Goal: Navigation & Orientation: Find specific page/section

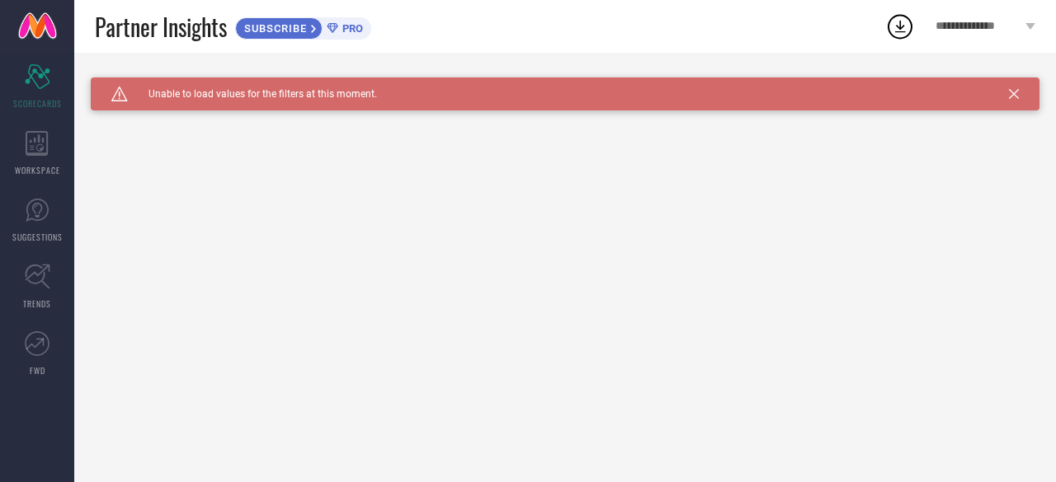
click at [341, 25] on span "PRO" at bounding box center [350, 28] width 25 height 12
click at [36, 161] on div "WORKSPACE" at bounding box center [37, 153] width 74 height 66
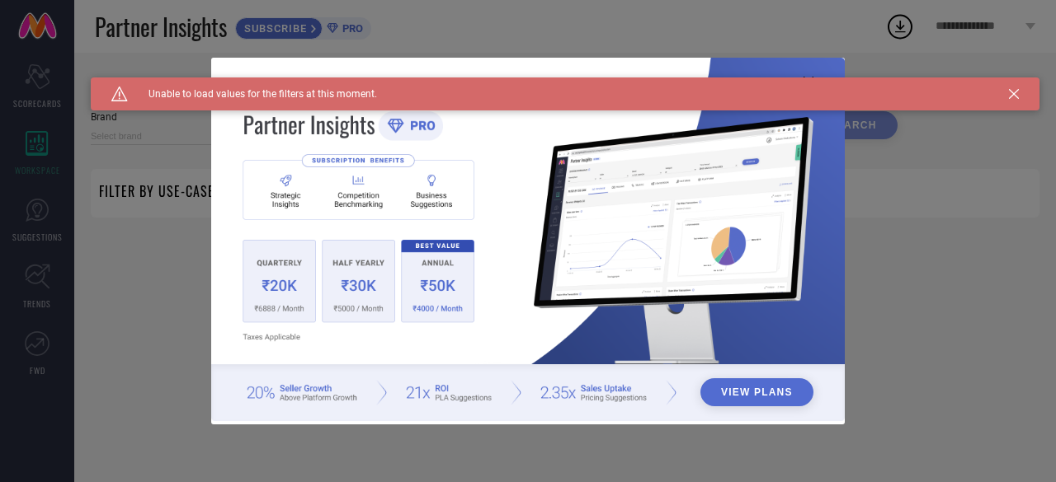
type input "1 STOP FASHION"
type input "All"
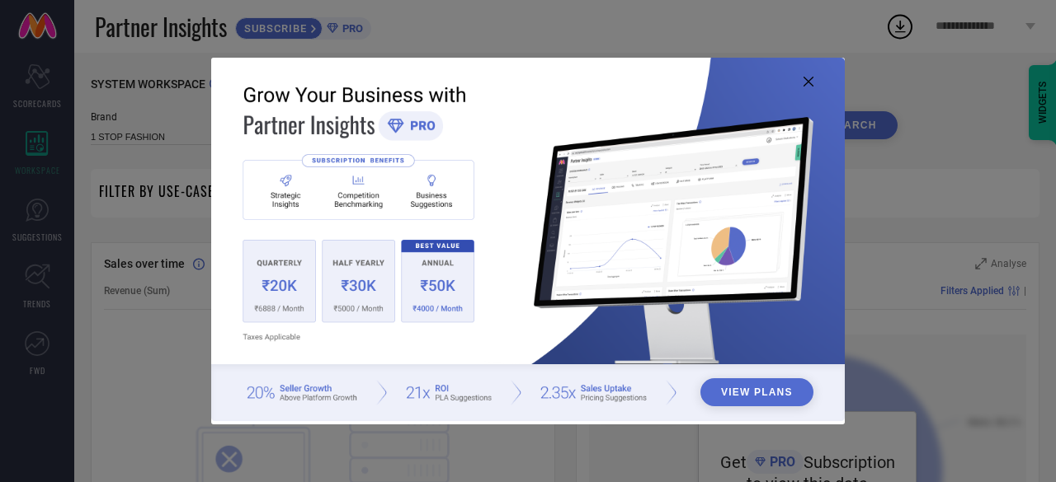
click at [916, 115] on div "View Plans" at bounding box center [528, 241] width 1056 height 482
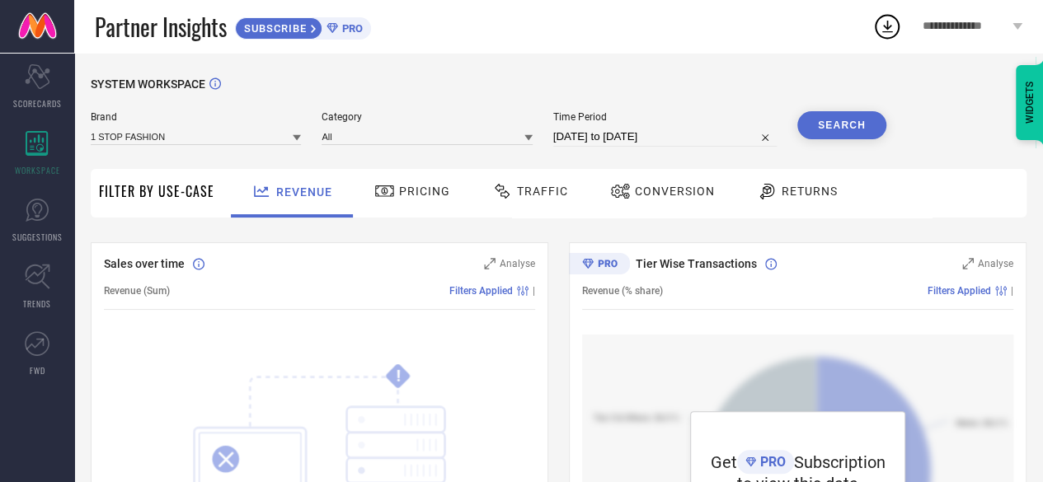
click at [421, 199] on div "Pricing" at bounding box center [412, 191] width 84 height 28
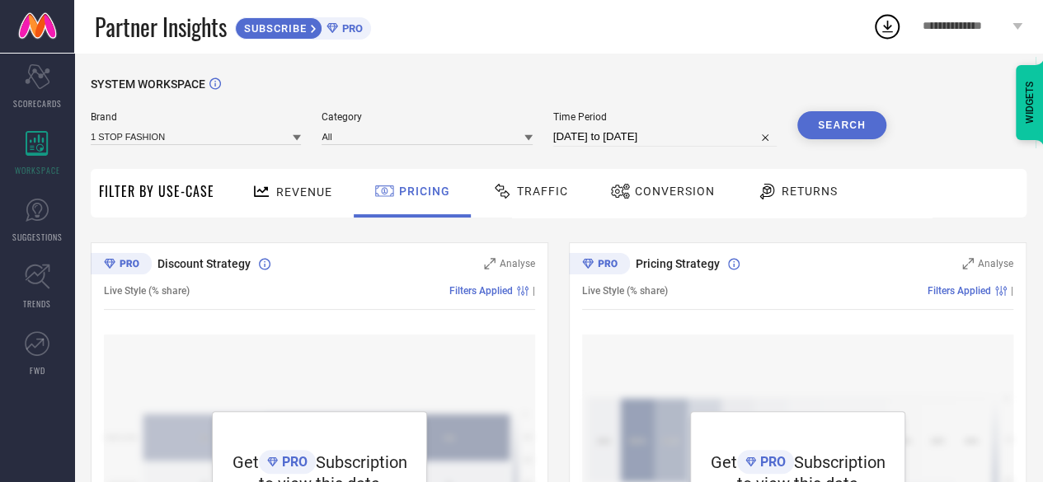
click at [559, 177] on div "Traffic" at bounding box center [530, 191] width 84 height 28
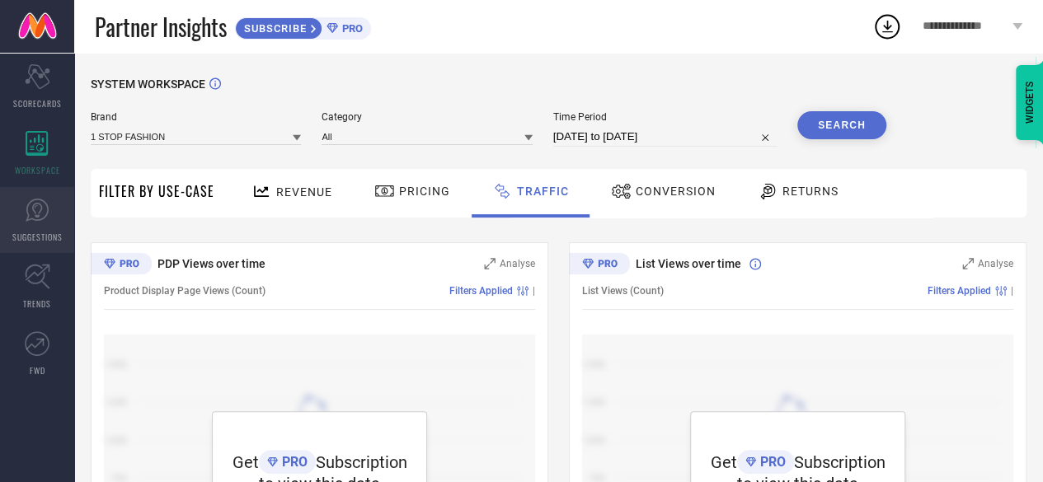
click at [47, 205] on icon at bounding box center [37, 210] width 23 height 23
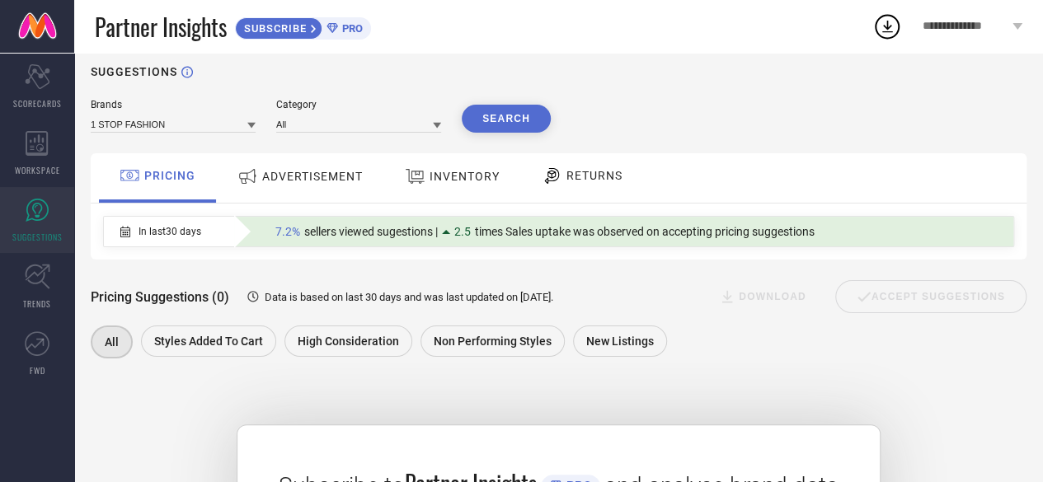
scroll to position [10, 0]
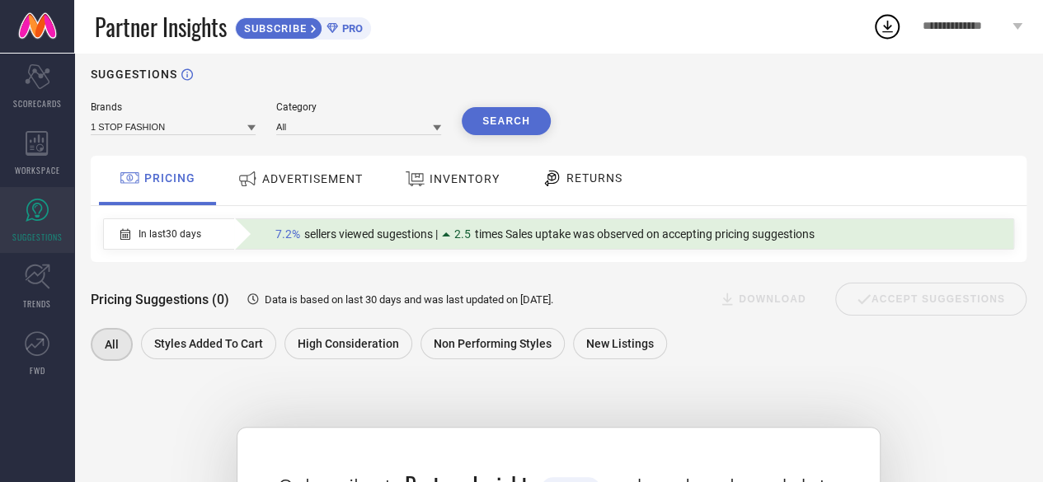
click at [299, 182] on span "ADVERTISEMENT" at bounding box center [312, 178] width 101 height 13
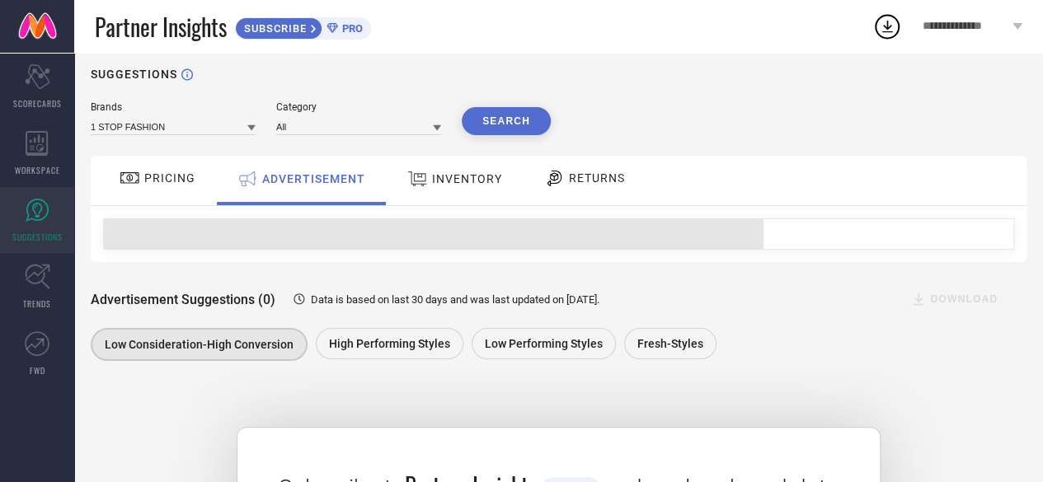
click at [480, 177] on span "INVENTORY" at bounding box center [467, 178] width 70 height 13
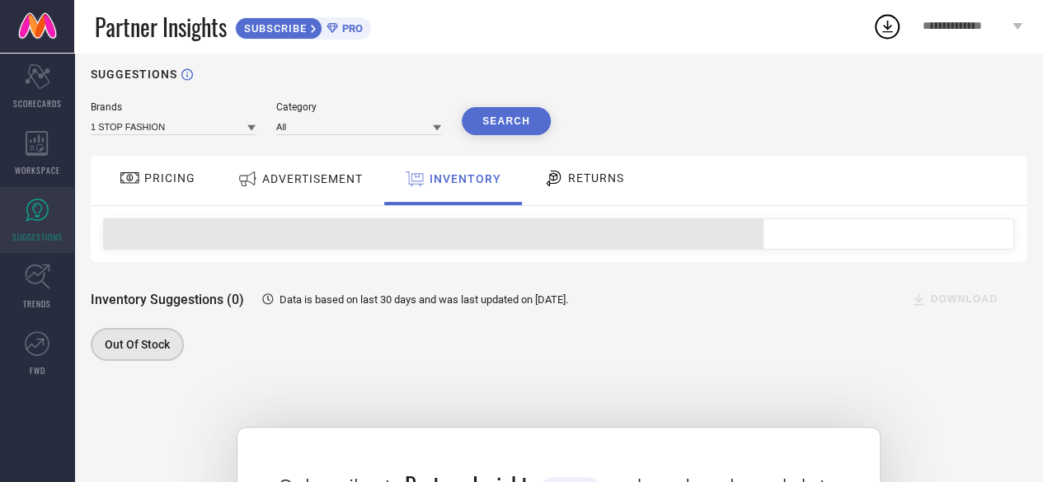
click at [592, 181] on span "RETURNS" at bounding box center [596, 178] width 56 height 13
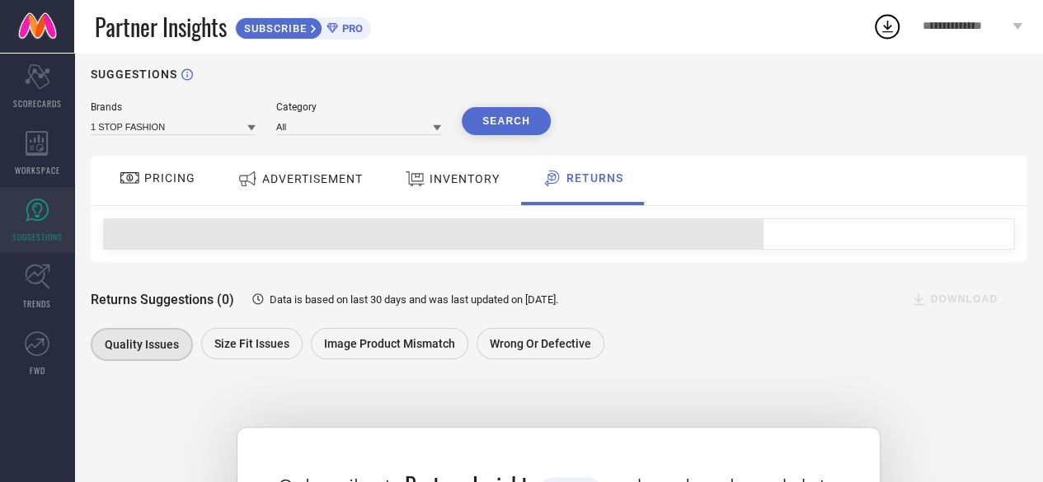
click at [169, 182] on span "PRICING" at bounding box center [169, 178] width 51 height 13
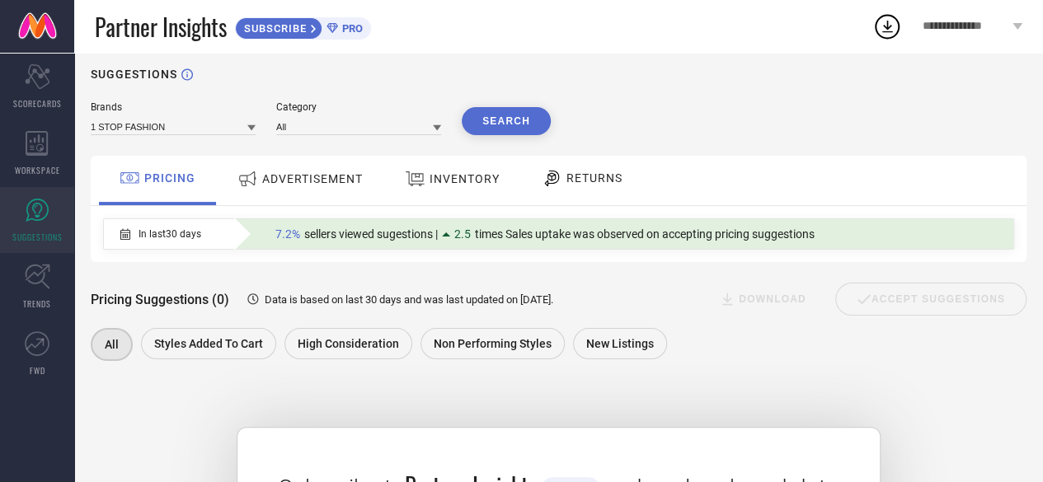
click at [346, 176] on span "ADVERTISEMENT" at bounding box center [312, 178] width 101 height 13
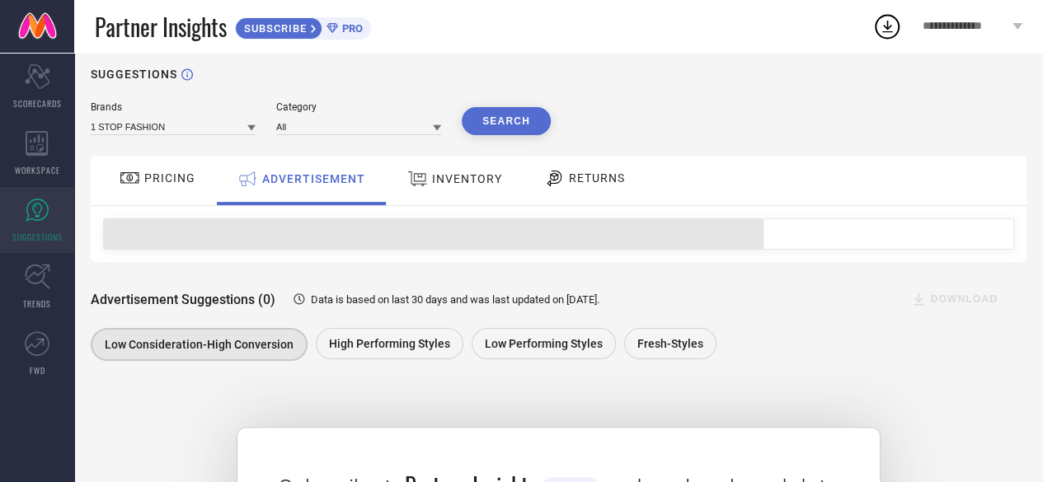
click at [458, 189] on div "INVENTORY" at bounding box center [454, 179] width 103 height 30
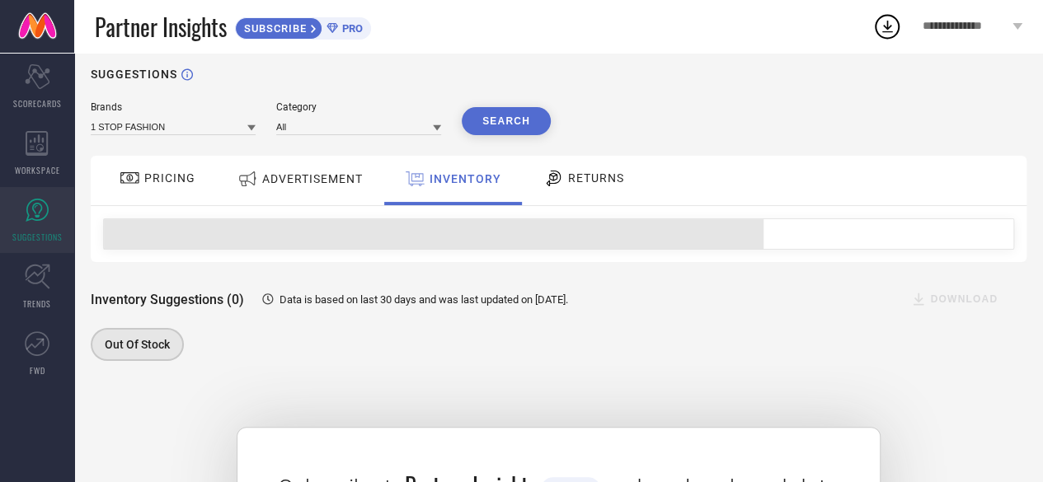
click at [580, 200] on div "RETURNS" at bounding box center [584, 180] width 122 height 49
